Goal: Task Accomplishment & Management: Complete application form

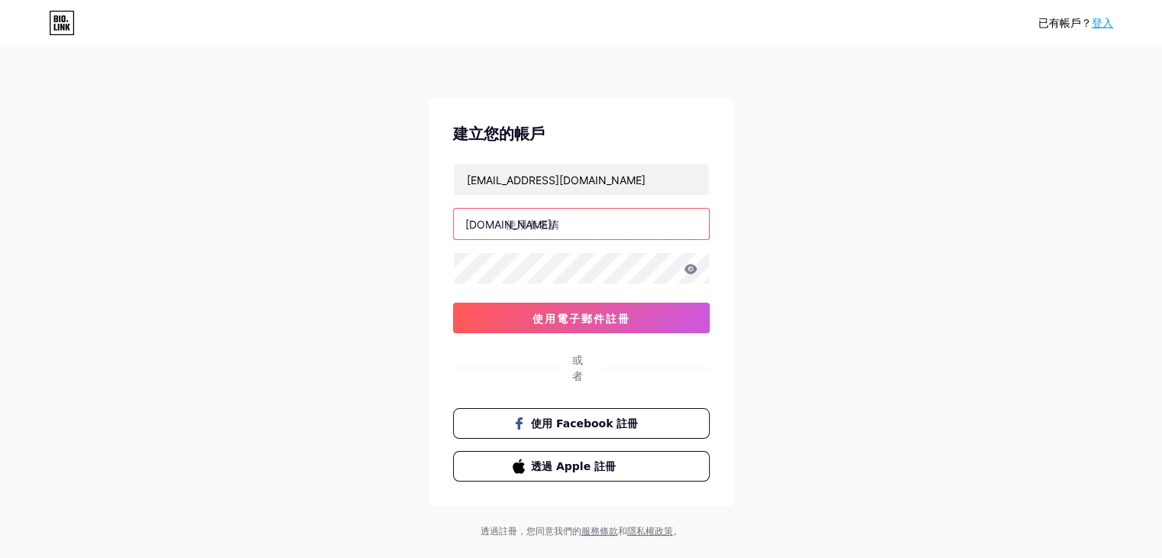
click at [600, 227] on input "text" at bounding box center [581, 224] width 255 height 31
drag, startPoint x: 415, startPoint y: 222, endPoint x: 269, endPoint y: 261, distance: 151.1
click at [272, 259] on div "已有帳戶？ 登入 建立您的帳戶 [EMAIL_ADDRESS][DOMAIN_NAME] [DOMAIN_NAME]/ marcy8eo 0cAFcWeA5G…" at bounding box center [581, 293] width 1162 height 587
type input "0207marcy8eo"
click at [695, 268] on icon at bounding box center [690, 269] width 13 height 10
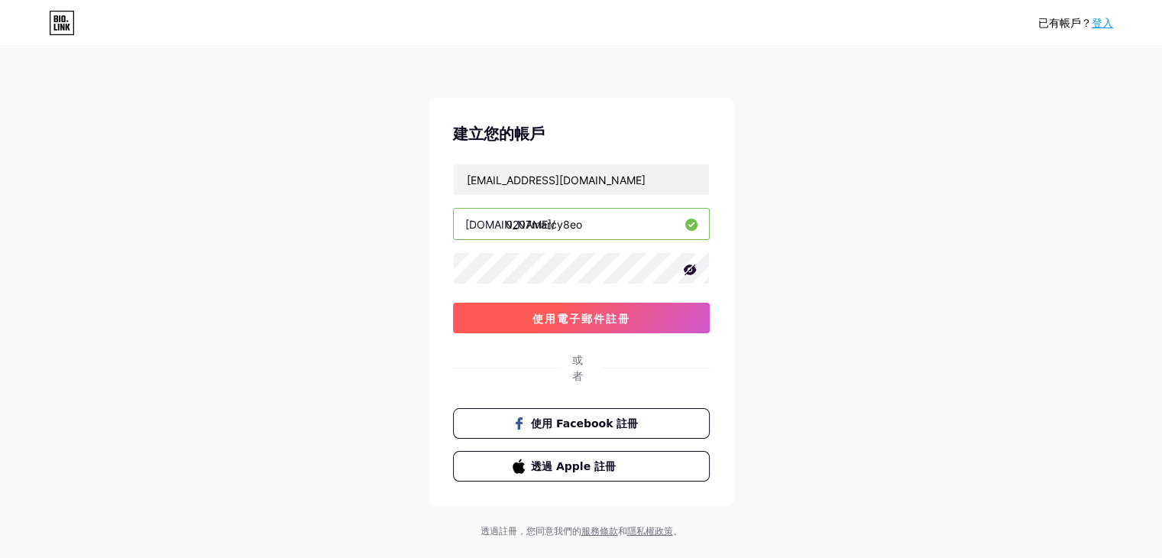
click at [654, 316] on button "使用電子郵件註冊" at bounding box center [581, 318] width 257 height 31
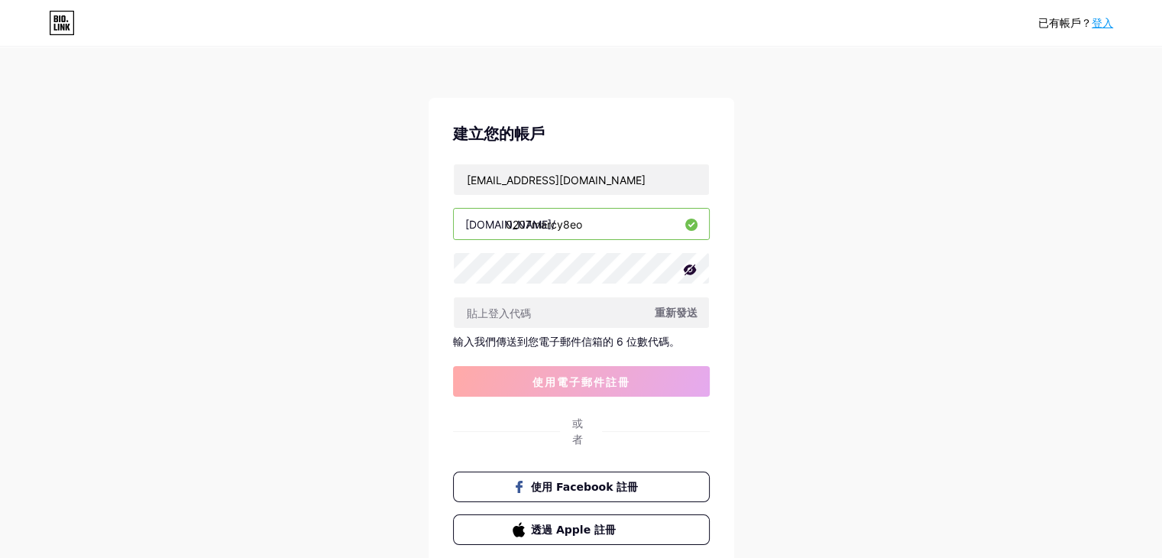
click at [673, 316] on font "重新發送" at bounding box center [676, 312] width 43 height 13
click at [691, 310] on font "重新發送" at bounding box center [676, 312] width 43 height 13
click at [674, 306] on font "重新發送" at bounding box center [676, 312] width 43 height 13
click at [675, 306] on span at bounding box center [676, 312] width 22 height 22
click at [675, 306] on span at bounding box center [676, 312] width 24 height 24
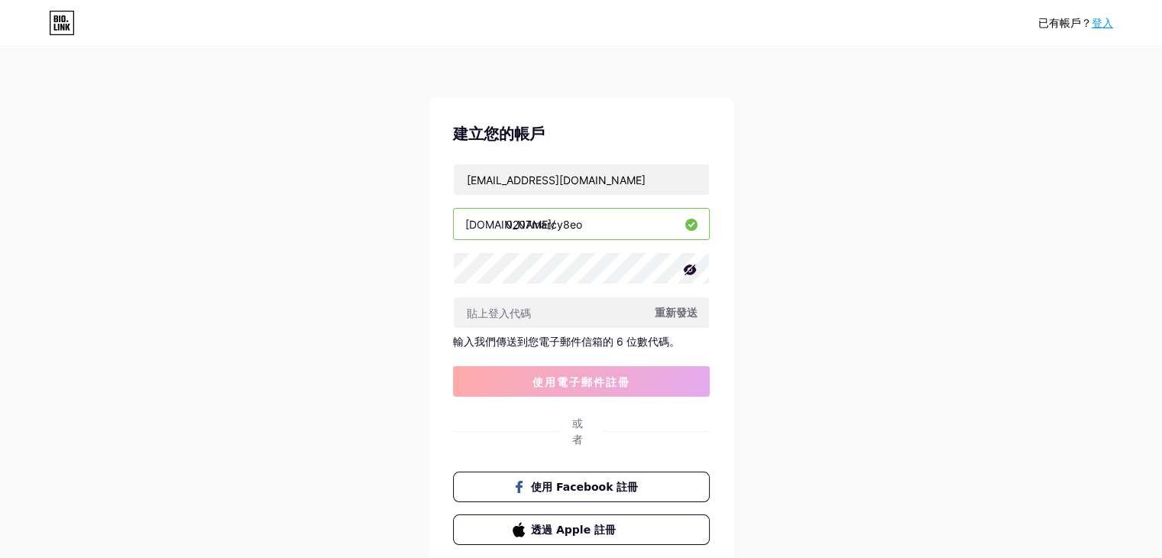
click at [675, 306] on font "重新發送" at bounding box center [676, 312] width 43 height 13
click at [675, 306] on span at bounding box center [676, 312] width 20 height 20
click at [675, 306] on span at bounding box center [676, 312] width 24 height 24
click at [675, 306] on font "重新發送" at bounding box center [676, 312] width 43 height 13
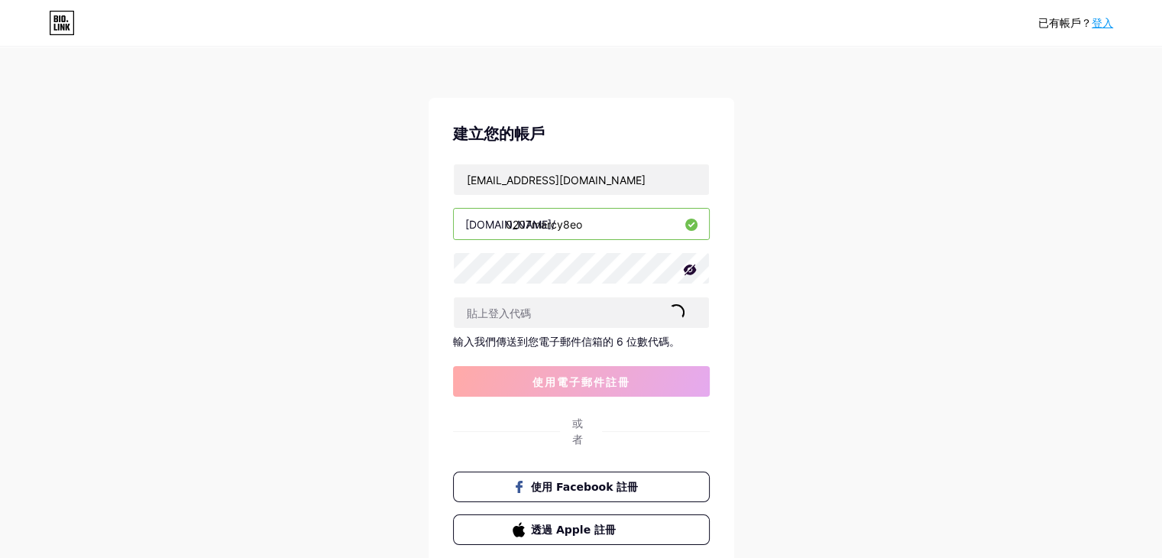
click at [675, 306] on span at bounding box center [675, 311] width 23 height 23
click at [675, 306] on span at bounding box center [675, 311] width 17 height 17
click at [675, 306] on span at bounding box center [675, 311] width 23 height 23
click at [675, 306] on span at bounding box center [676, 312] width 20 height 20
click at [675, 306] on span at bounding box center [675, 312] width 18 height 18
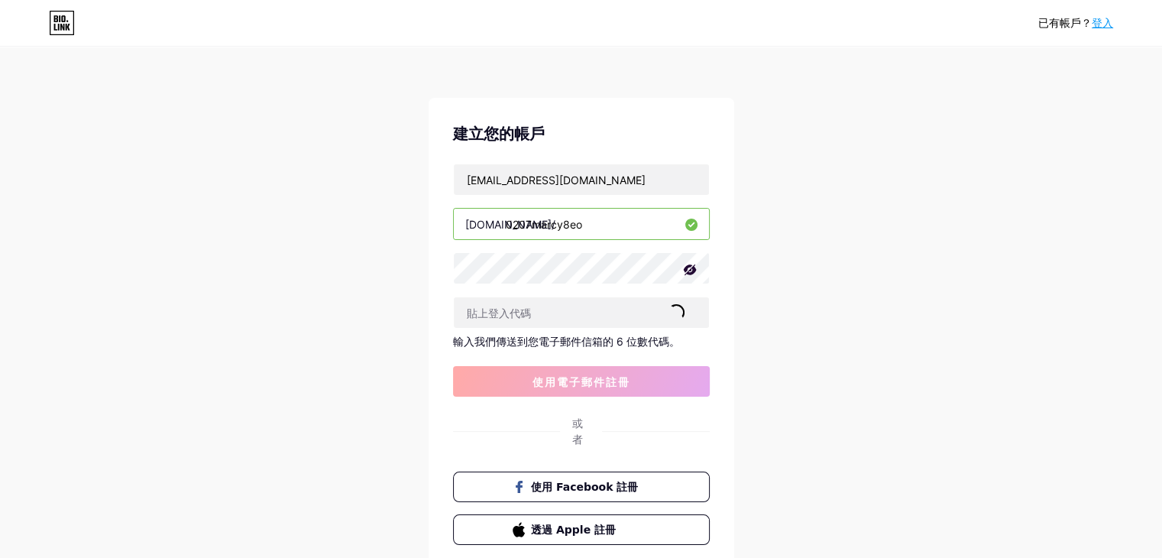
click at [675, 306] on span at bounding box center [676, 312] width 22 height 22
click at [675, 306] on span at bounding box center [676, 312] width 21 height 21
click at [675, 306] on span at bounding box center [676, 312] width 24 height 24
drag, startPoint x: 675, startPoint y: 306, endPoint x: 695, endPoint y: 288, distance: 27.0
click at [695, 288] on div "[EMAIL_ADDRESS][DOMAIN_NAME] [DOMAIN_NAME]/ 0207marcy8eo 重新發送 輸入我們傳送到您電子郵件信箱的 6…" at bounding box center [581, 280] width 257 height 233
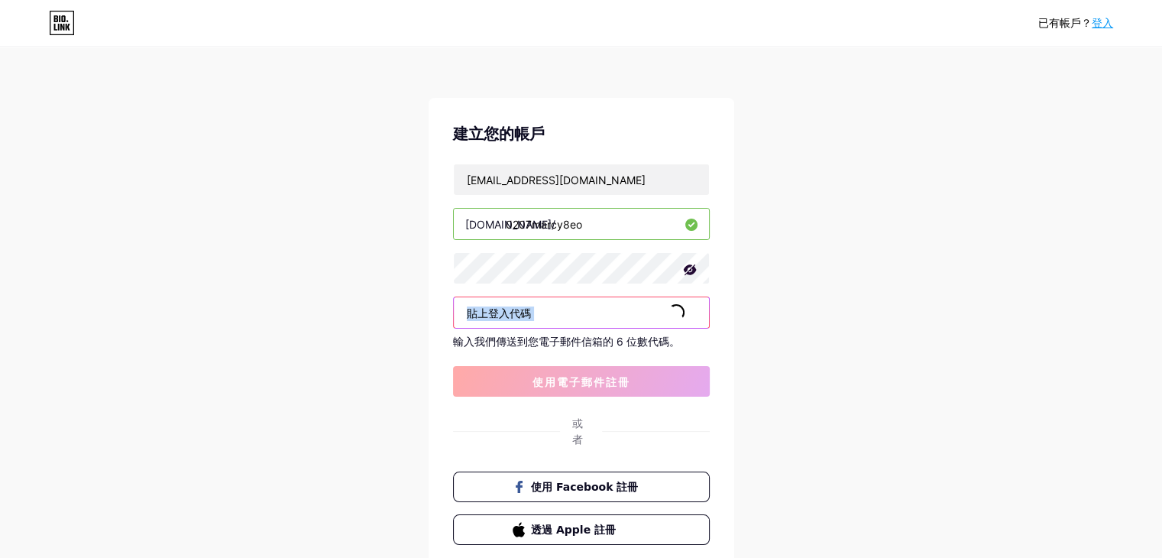
click at [692, 300] on input "text" at bounding box center [581, 312] width 255 height 31
click at [831, 290] on div "已有帳戶？ 登入 建立您的帳戶 [EMAIL_ADDRESS][DOMAIN_NAME] [DOMAIN_NAME]/ 0207marcy8eo 重新發送 輸…" at bounding box center [581, 325] width 1162 height 650
